Goal: Navigation & Orientation: Find specific page/section

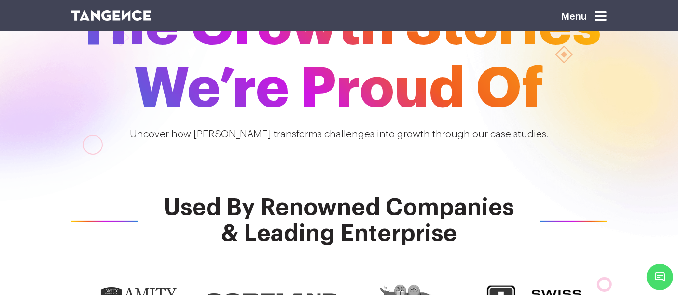
scroll to position [184, 0]
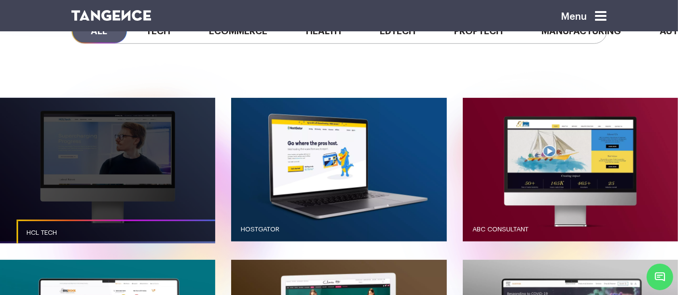
click at [171, 98] on link "button" at bounding box center [107, 170] width 215 height 144
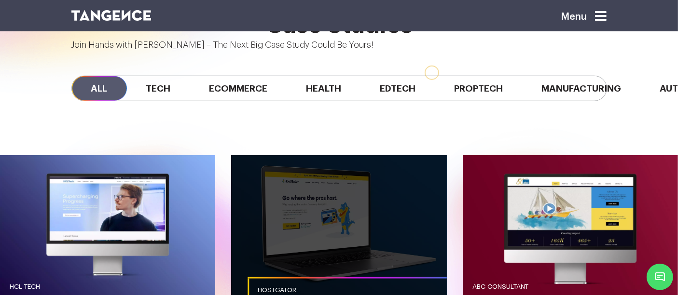
scroll to position [774, 0]
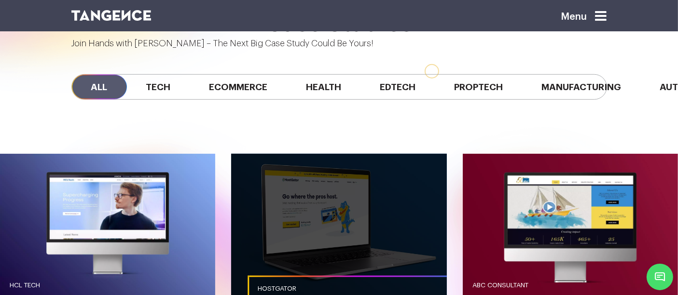
click at [290, 166] on link "button" at bounding box center [338, 226] width 215 height 144
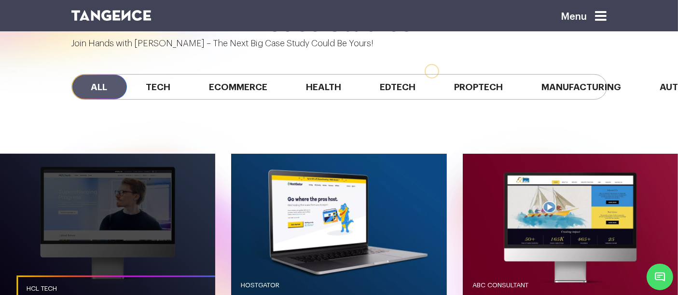
click at [161, 154] on link "button" at bounding box center [107, 226] width 215 height 144
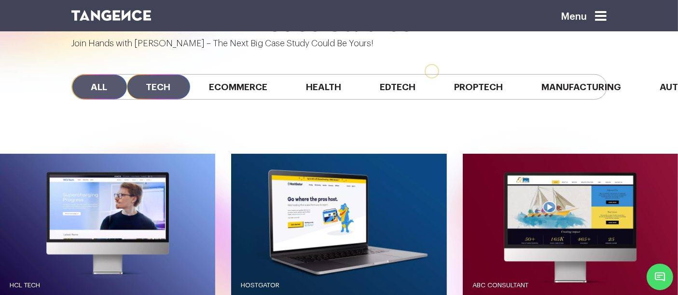
click at [165, 75] on span "Tech" at bounding box center [158, 87] width 63 height 25
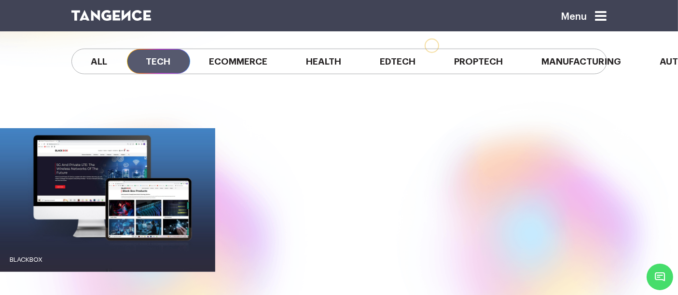
scroll to position [801, 0]
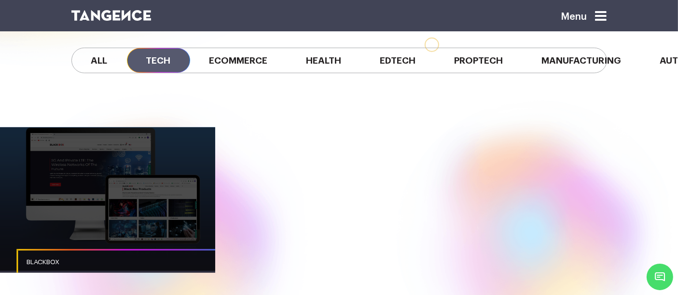
click at [176, 155] on link "button" at bounding box center [107, 199] width 215 height 144
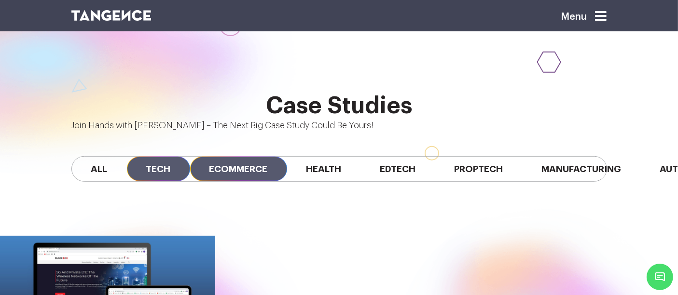
click at [223, 157] on span "Ecommerce" at bounding box center [238, 169] width 97 height 25
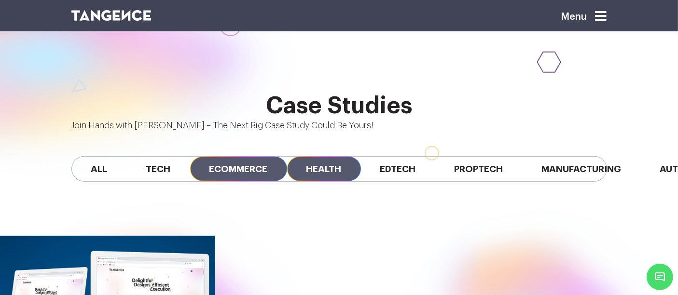
click at [317, 157] on span "Health" at bounding box center [324, 169] width 74 height 25
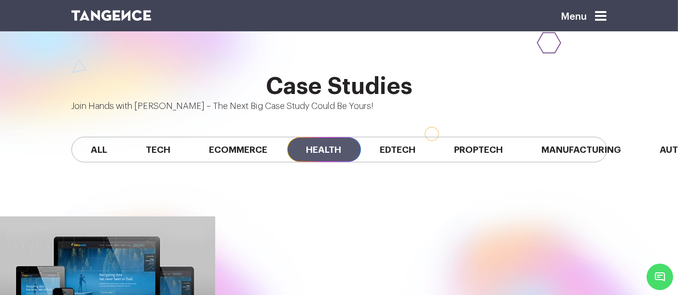
scroll to position [709, 0]
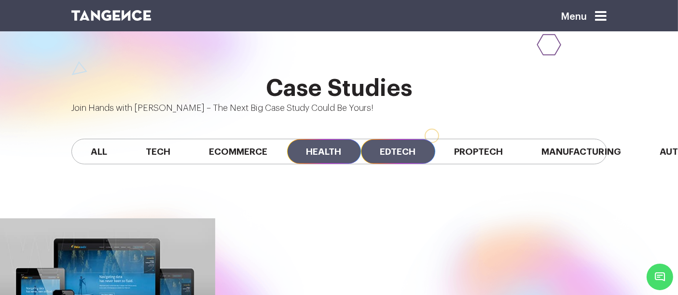
click at [382, 139] on span "Edtech" at bounding box center [398, 151] width 74 height 25
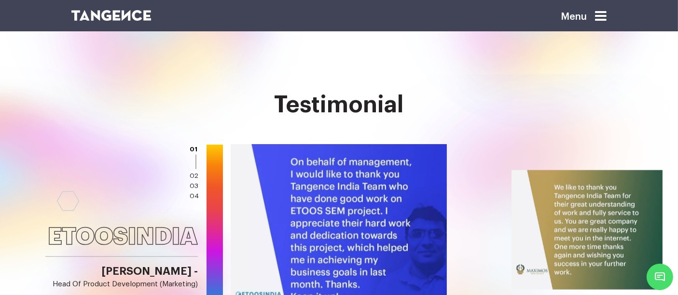
scroll to position [1044, 0]
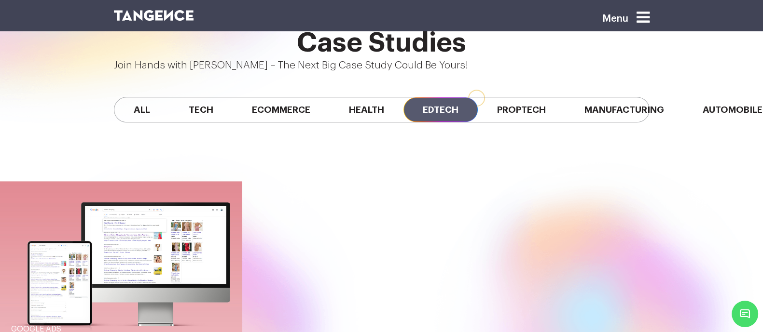
scroll to position [875, 0]
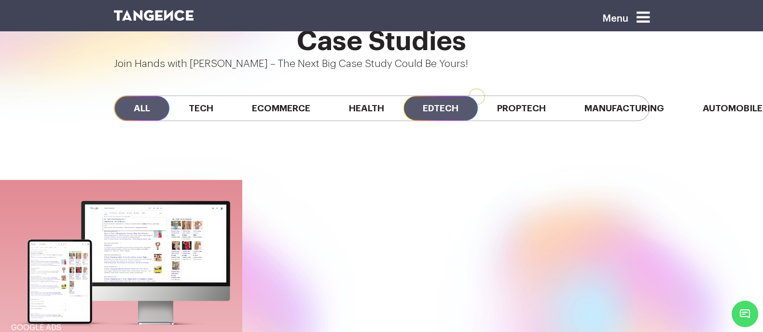
click at [114, 96] on span "All" at bounding box center [141, 108] width 55 height 25
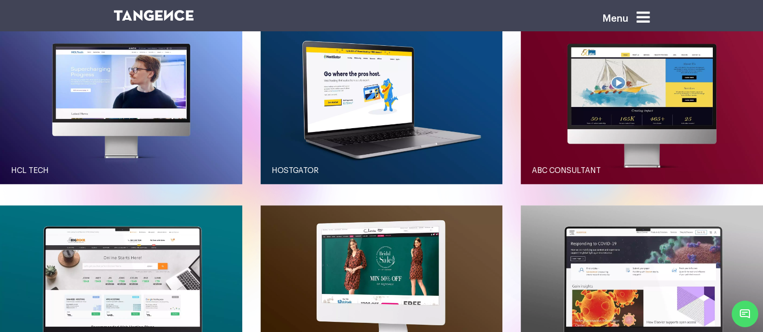
scroll to position [1033, 0]
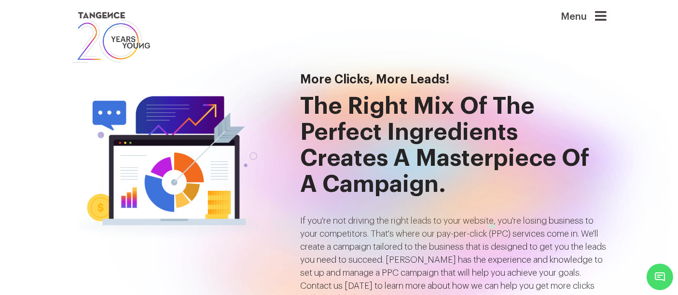
click at [123, 29] on img at bounding box center [111, 37] width 80 height 55
